Goal: Transaction & Acquisition: Purchase product/service

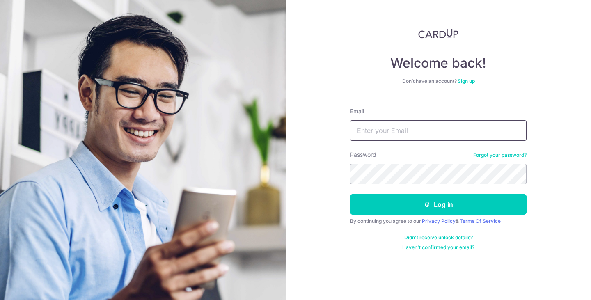
drag, startPoint x: 0, startPoint y: 0, endPoint x: 392, endPoint y: 133, distance: 414.1
click at [392, 133] on input "Email" at bounding box center [438, 130] width 176 height 21
type input "traxieregina@gmail.com"
click at [350, 194] on button "Log in" at bounding box center [438, 204] width 176 height 21
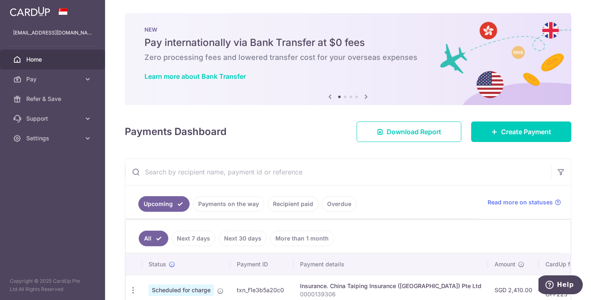
scroll to position [7, 0]
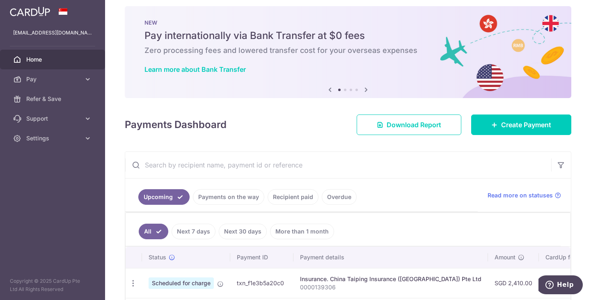
drag, startPoint x: 475, startPoint y: 283, endPoint x: 503, endPoint y: 283, distance: 27.5
click at [503, 283] on td "SGD 2,410.00" at bounding box center [513, 283] width 51 height 30
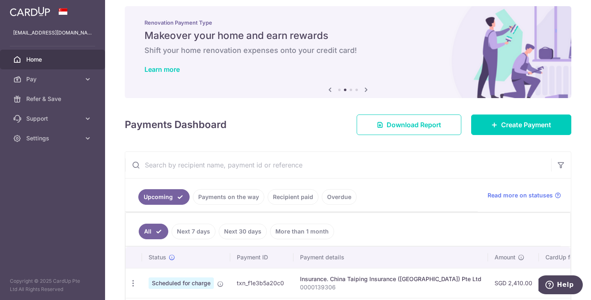
click at [539, 288] on td "SGD 54.23 OFF225" at bounding box center [565, 283] width 53 height 30
drag, startPoint x: 534, startPoint y: 288, endPoint x: 516, endPoint y: 287, distance: 17.7
click at [539, 287] on td "SGD 54.23 OFF225" at bounding box center [565, 283] width 53 height 30
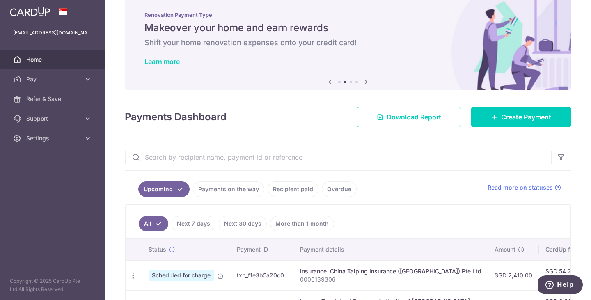
scroll to position [16, 0]
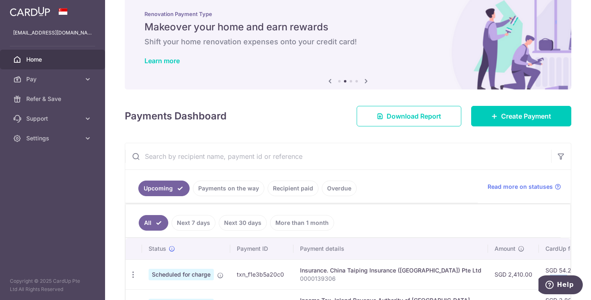
click at [539, 280] on td "SGD 54.23 OFF225" at bounding box center [565, 274] width 53 height 30
drag, startPoint x: 541, startPoint y: 270, endPoint x: 528, endPoint y: 270, distance: 13.1
click at [539, 270] on td "SGD 54.23 OFF225" at bounding box center [565, 274] width 53 height 30
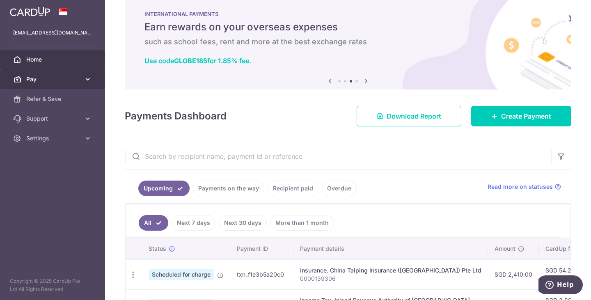
click at [52, 84] on link "Pay" at bounding box center [52, 79] width 105 height 20
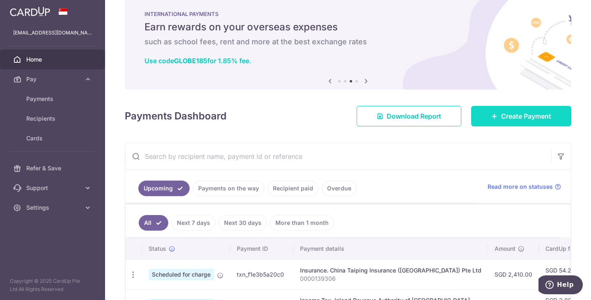
click at [506, 116] on span "Create Payment" at bounding box center [526, 116] width 50 height 10
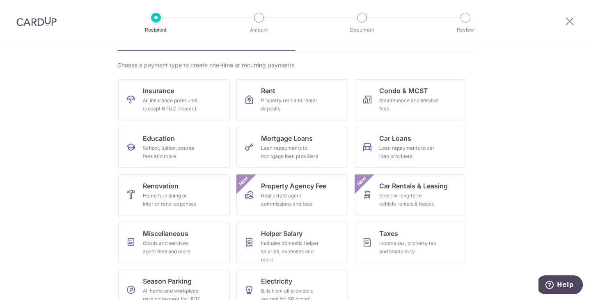
scroll to position [67, 0]
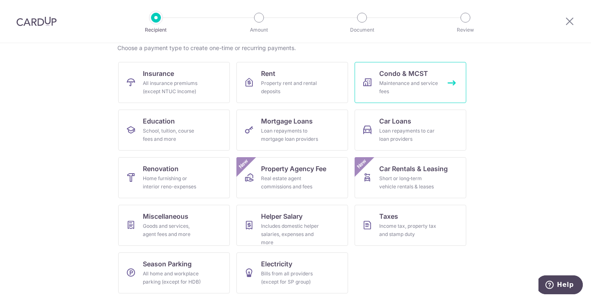
click at [396, 68] on link "Condo & MCST Maintenance and service fees" at bounding box center [410, 82] width 112 height 41
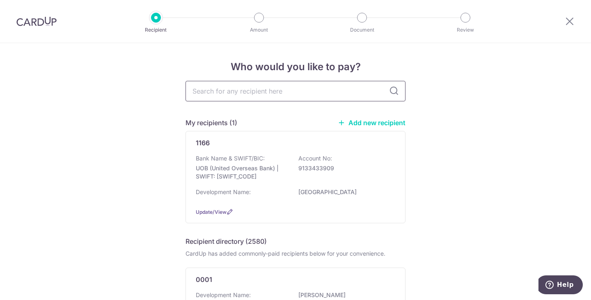
click at [252, 93] on input "text" at bounding box center [295, 91] width 220 height 21
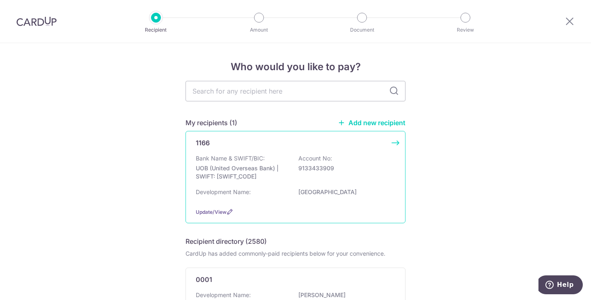
click at [224, 148] on div "1166 Bank Name & SWIFT/BIC: UOB (United Overseas Bank) | SWIFT: [SWIFT_CODE] Ac…" at bounding box center [295, 177] width 220 height 92
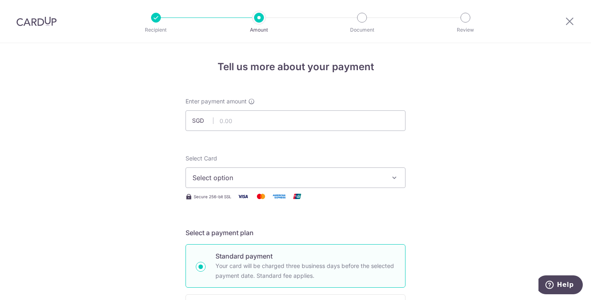
scroll to position [21, 0]
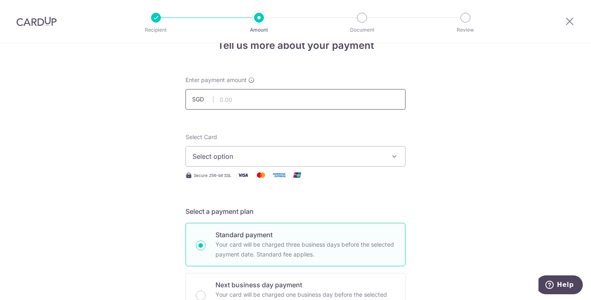
click at [230, 99] on input "text" at bounding box center [295, 99] width 220 height 21
type input "1,000.00"
click at [196, 144] on div "Select Card Select option Add credit card Your Cards **** 0054 **** 9391" at bounding box center [295, 150] width 220 height 34
click at [212, 158] on span "Select option" at bounding box center [287, 156] width 191 height 10
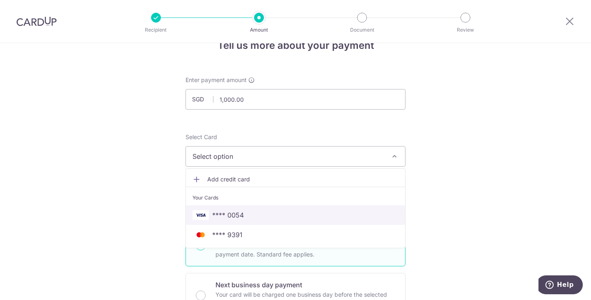
click at [220, 212] on span "**** 0054" at bounding box center [228, 215] width 32 height 10
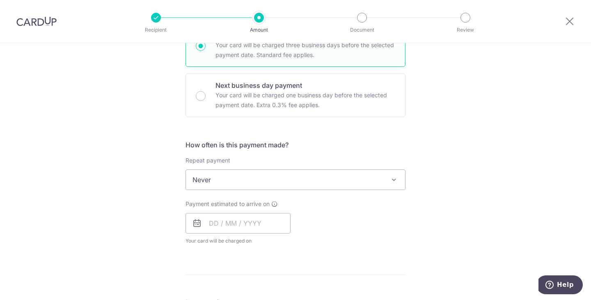
scroll to position [224, 0]
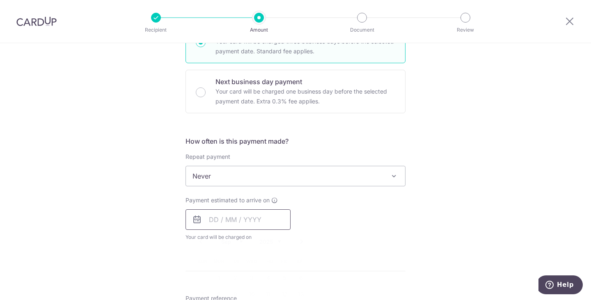
click at [210, 226] on input "text" at bounding box center [237, 219] width 105 height 21
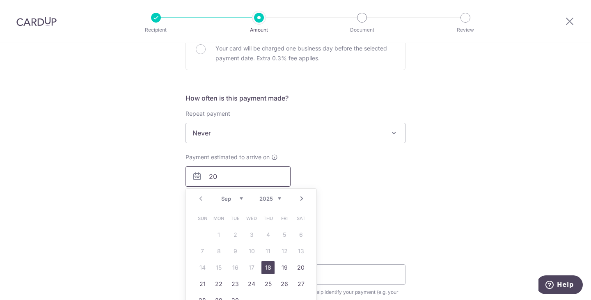
scroll to position [270, 0]
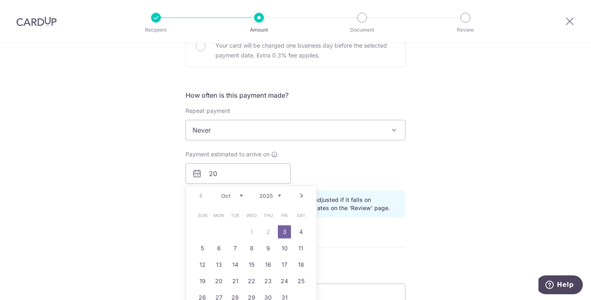
click at [408, 235] on div "Tell us more about your payment Enter payment amount SGD 1,000.00 1000.00 Selec…" at bounding box center [295, 155] width 591 height 764
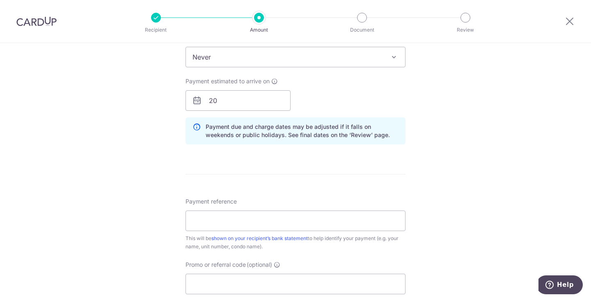
scroll to position [346, 0]
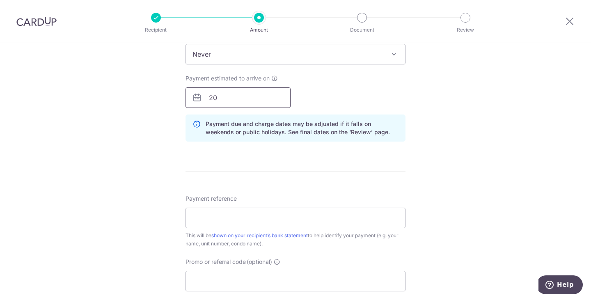
click at [224, 101] on input "20" at bounding box center [237, 97] width 105 height 21
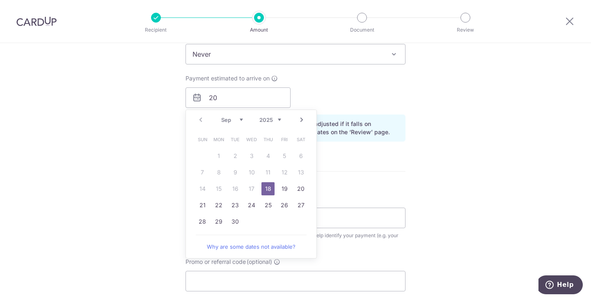
click at [284, 199] on link "26" at bounding box center [284, 205] width 13 height 13
type input "26/09/2025"
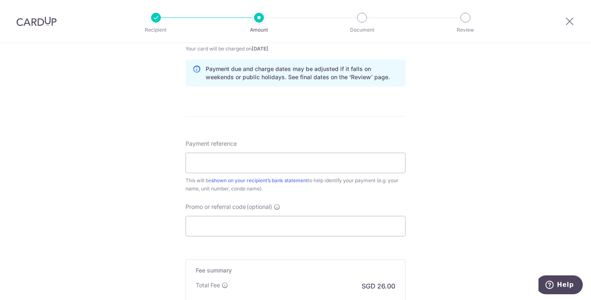
scroll to position [413, 0]
click at [261, 165] on input "Payment reference" at bounding box center [295, 163] width 220 height 21
click at [123, 195] on div "Tell us more about your payment Enter payment amount SGD 1,000.00 1000.00 Selec…" at bounding box center [295, 18] width 591 height 776
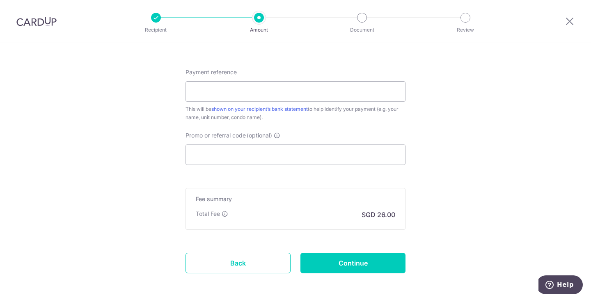
scroll to position [484, 0]
click at [227, 160] on input "Promo or referral code (optional)" at bounding box center [295, 154] width 220 height 21
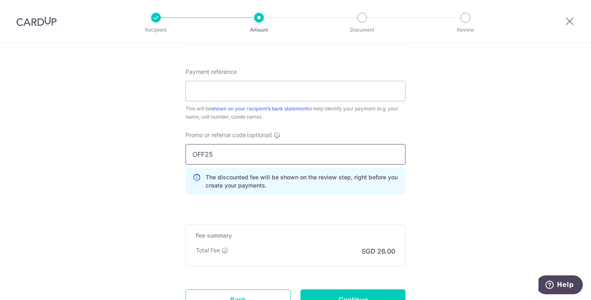
type input "OFF25"
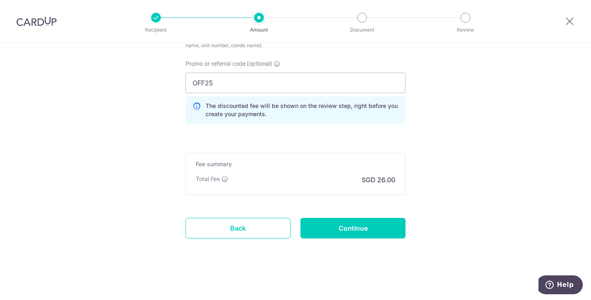
click at [350, 230] on input "Continue" at bounding box center [352, 228] width 105 height 21
type input "Create Schedule"
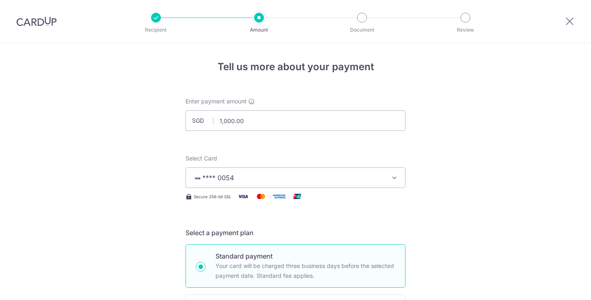
scroll to position [546, 0]
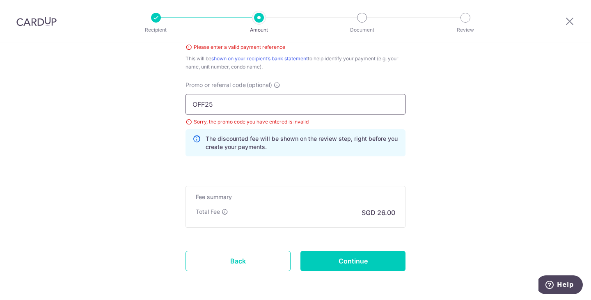
click at [207, 109] on input "OFF25" at bounding box center [295, 104] width 220 height 21
type input "OFF225"
click at [336, 260] on input "Continue" at bounding box center [352, 261] width 105 height 21
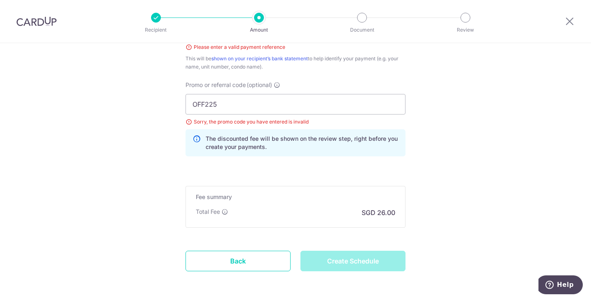
type input "Create Schedule"
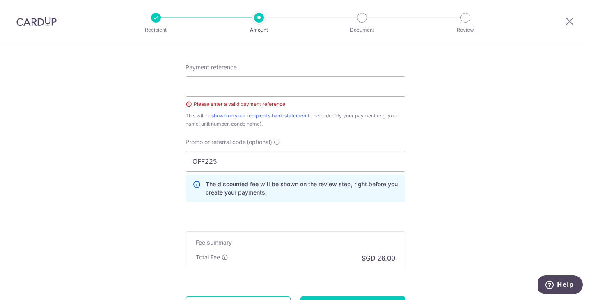
scroll to position [489, 0]
click at [265, 91] on input "Payment reference" at bounding box center [295, 87] width 220 height 21
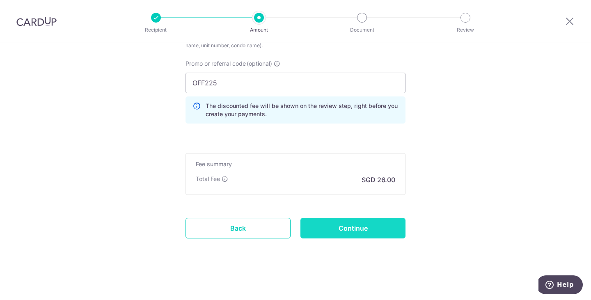
type input "123456"
click at [335, 223] on input "Continue" at bounding box center [352, 228] width 105 height 21
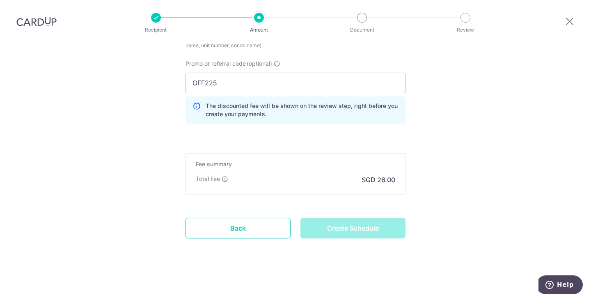
type input "Create Schedule"
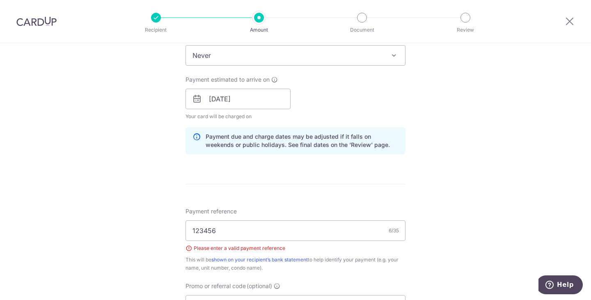
scroll to position [333, 0]
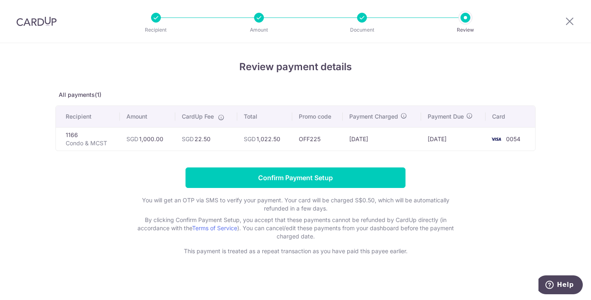
click at [481, 192] on form "Confirm Payment Setup You will get an OTP via SMS to verify your payment. Your …" at bounding box center [295, 211] width 480 height 88
click at [570, 22] on icon at bounding box center [569, 21] width 10 height 10
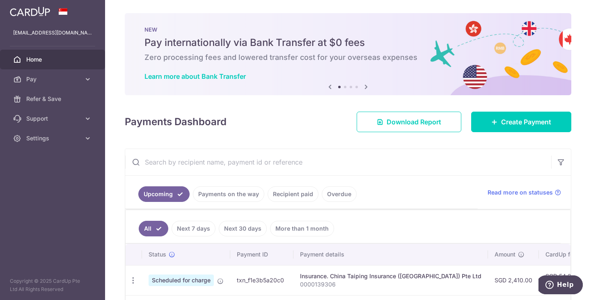
click at [314, 142] on div "× Pause Schedule Pause all future payments in this series Pause just this one p…" at bounding box center [348, 150] width 486 height 300
click at [53, 61] on span "Home" at bounding box center [53, 59] width 54 height 8
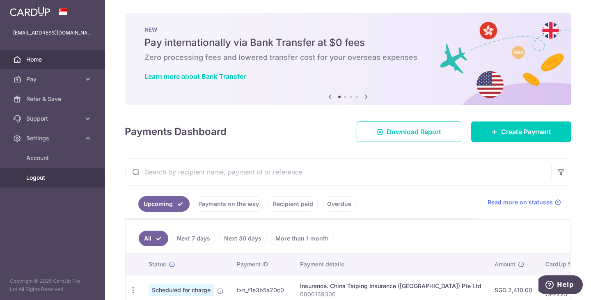
click at [36, 176] on span "Logout" at bounding box center [53, 178] width 54 height 8
